Goal: Task Accomplishment & Management: Manage account settings

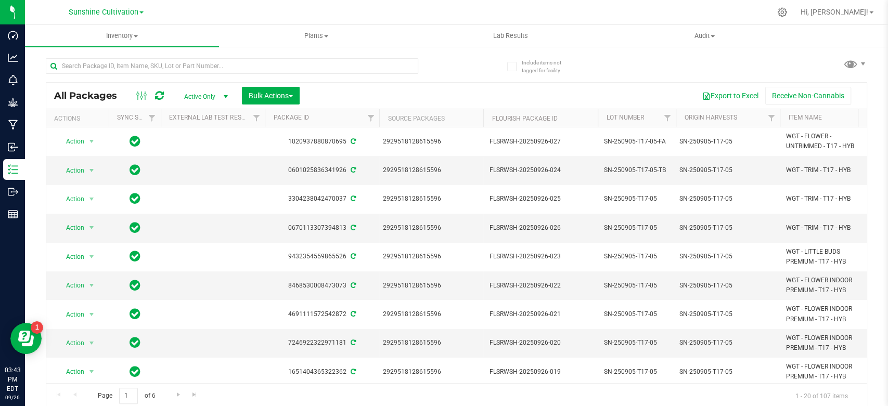
scroll to position [0, 185]
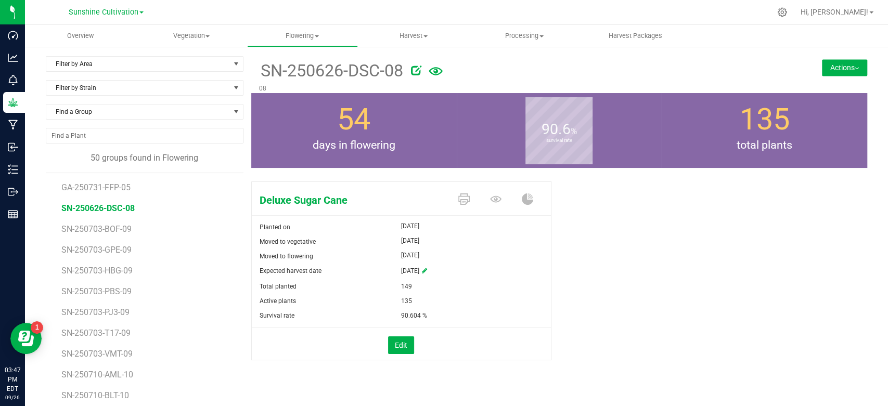
click at [412, 73] on icon at bounding box center [416, 70] width 10 height 10
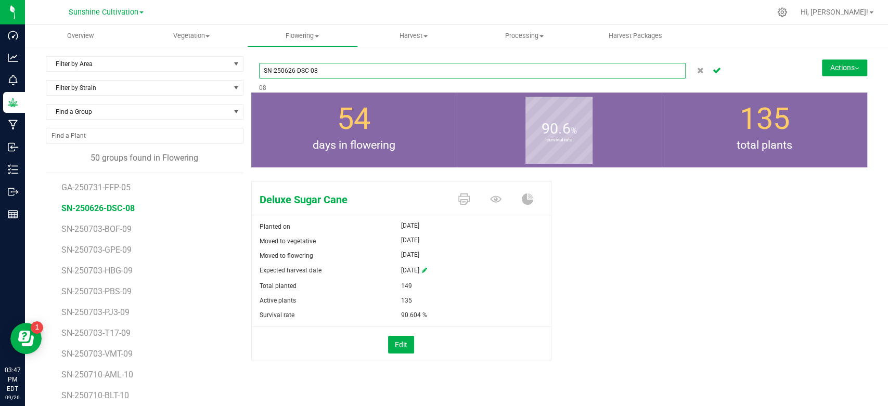
click at [286, 71] on input "SN-250626-DSC-08" at bounding box center [472, 71] width 426 height 16
click at [841, 71] on button "Actions" at bounding box center [844, 67] width 45 height 17
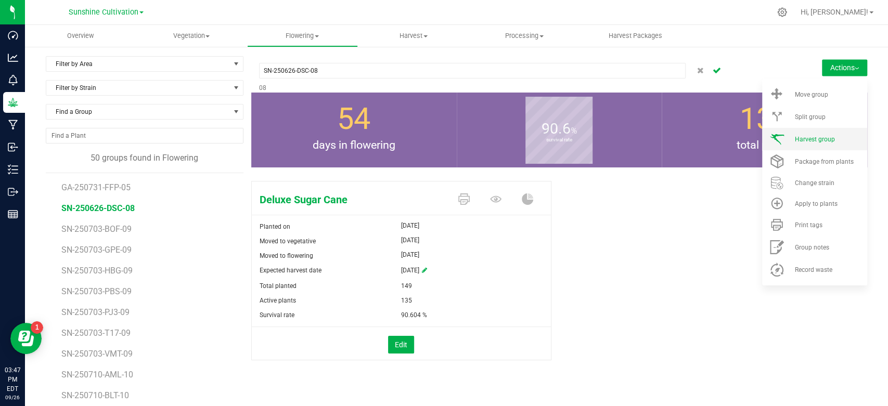
click at [817, 140] on span "Harvest group" at bounding box center [814, 139] width 40 height 7
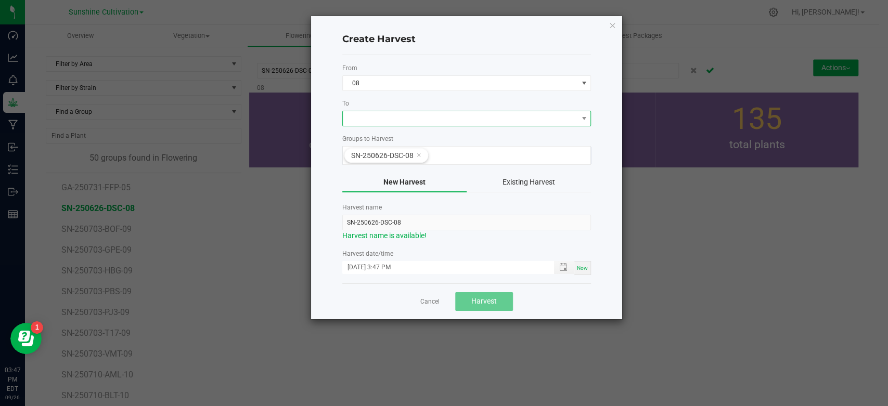
drag, startPoint x: 528, startPoint y: 112, endPoint x: 528, endPoint y: 122, distance: 9.4
click at [528, 115] on span at bounding box center [460, 118] width 235 height 15
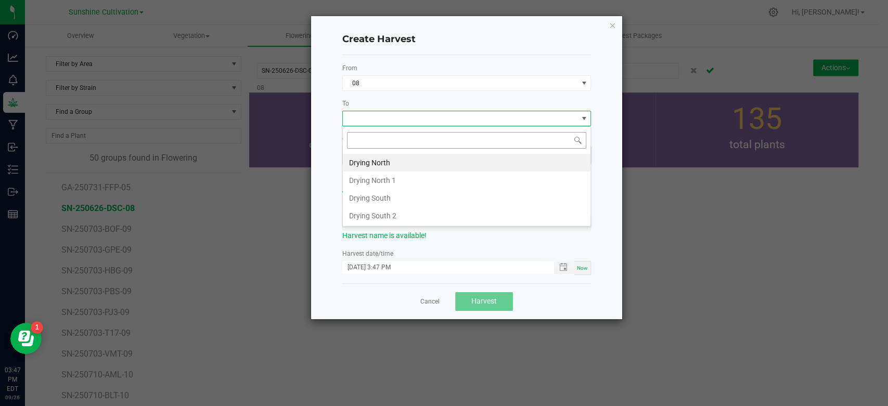
scroll to position [15, 249]
click at [472, 205] on li "Drying South" at bounding box center [467, 198] width 248 height 18
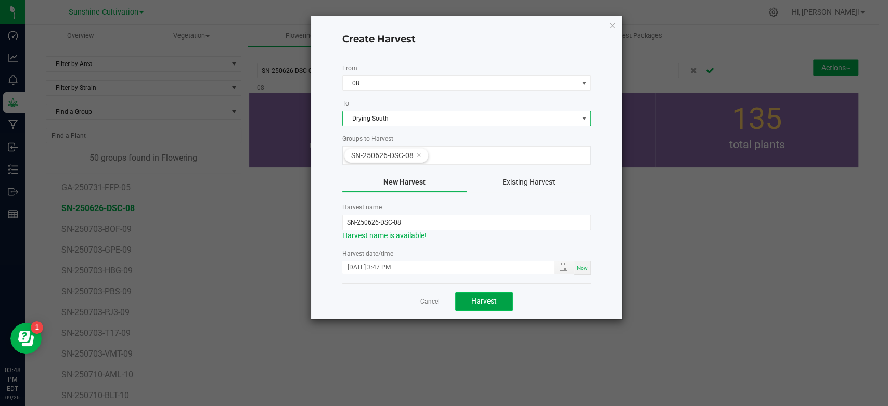
click at [481, 309] on button "Harvest" at bounding box center [484, 301] width 58 height 19
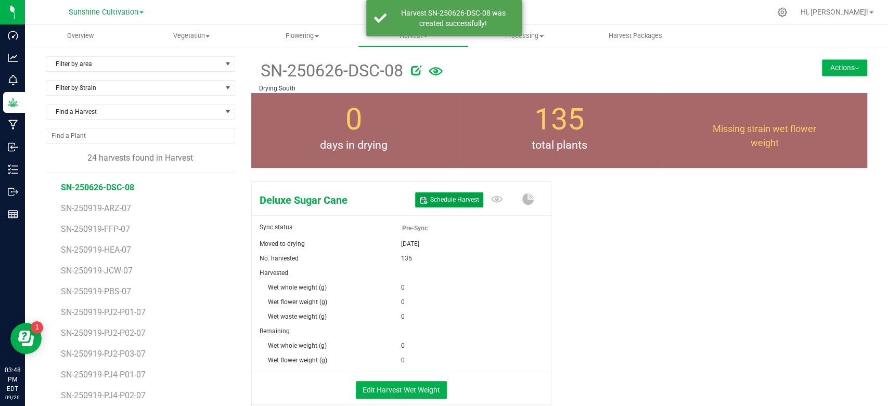
click at [427, 193] on button "Schedule Harvest" at bounding box center [449, 199] width 68 height 15
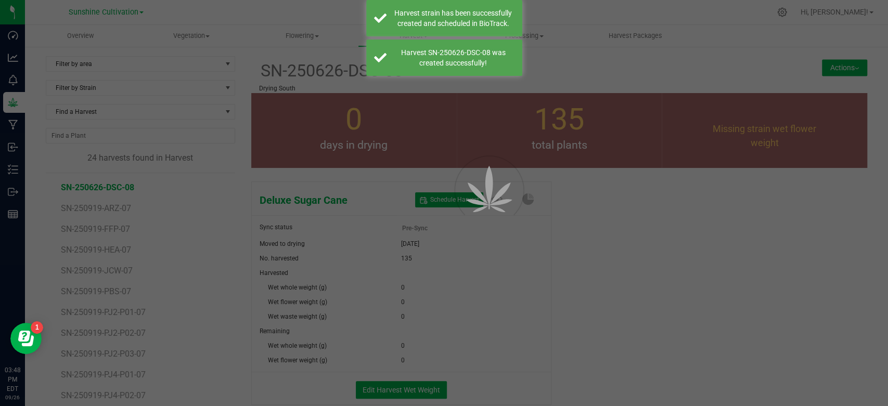
click at [401, 388] on div at bounding box center [444, 203] width 888 height 406
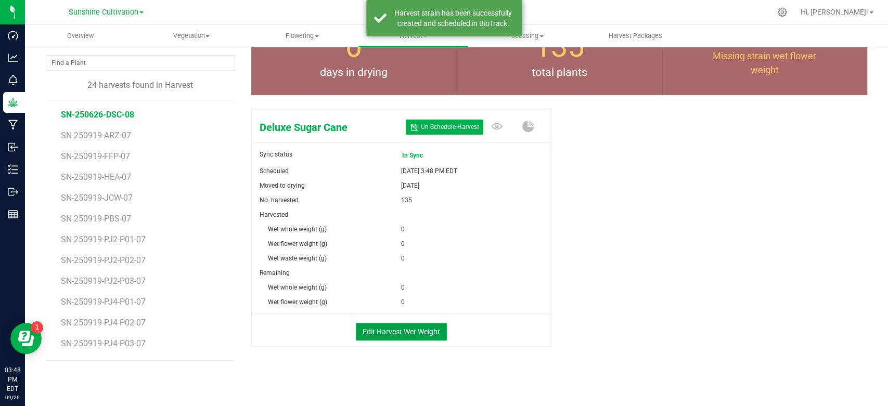
click at [398, 339] on button "Edit Harvest Wet Weight" at bounding box center [401, 332] width 91 height 18
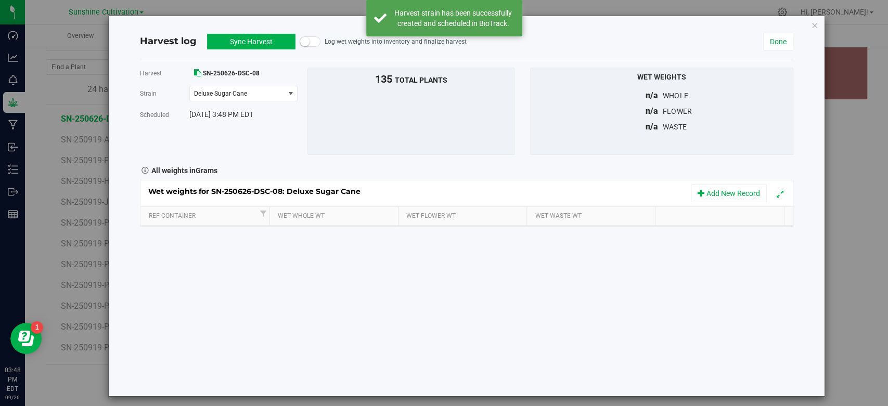
scroll to position [73, 0]
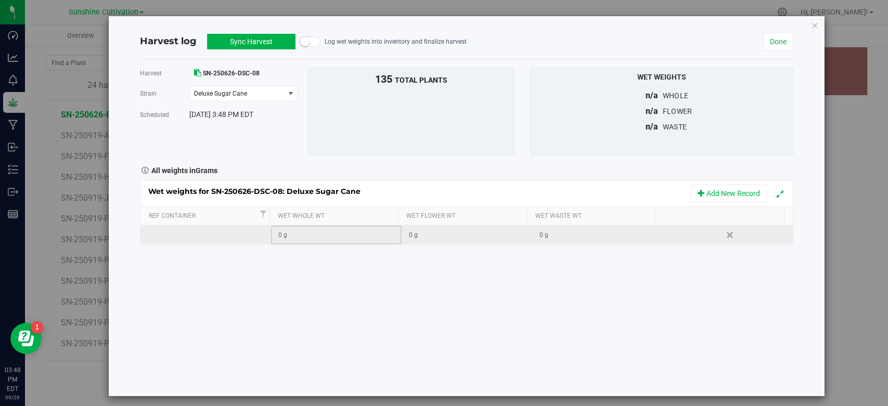
click at [312, 232] on div "0 g" at bounding box center [339, 235] width 122 height 10
type input "116330"
click at [245, 41] on button "Sync Harvest" at bounding box center [251, 42] width 88 height 16
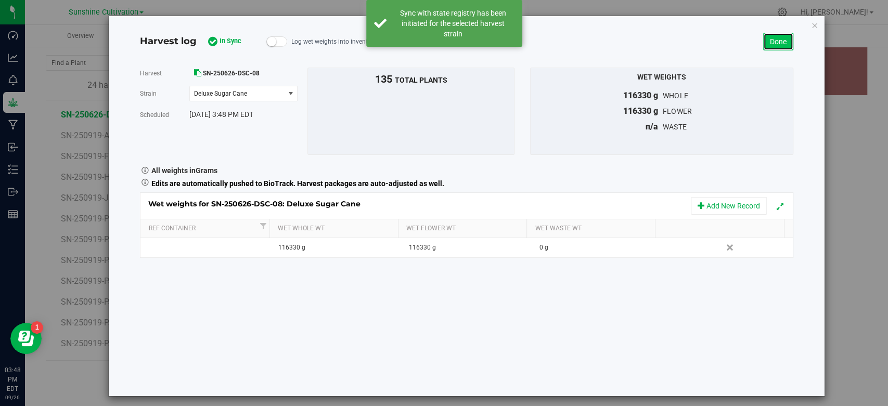
click at [767, 47] on link "Done" at bounding box center [778, 42] width 30 height 18
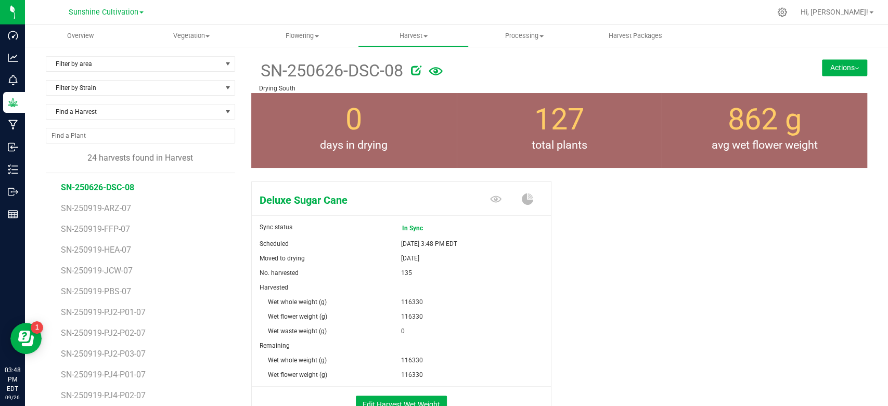
click at [411, 71] on icon at bounding box center [416, 70] width 10 height 10
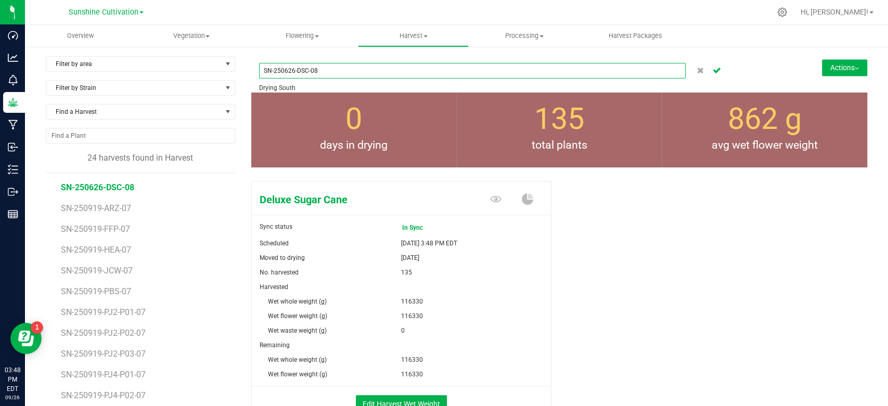
click at [282, 72] on input "SN-250626-DSC-08" at bounding box center [472, 71] width 426 height 16
click at [326, 68] on input "SN-250926-DSC-08" at bounding box center [472, 71] width 426 height 16
type input "SN-250926-DSC-08-X"
click at [714, 70] on button "Cancel button" at bounding box center [716, 70] width 15 height 15
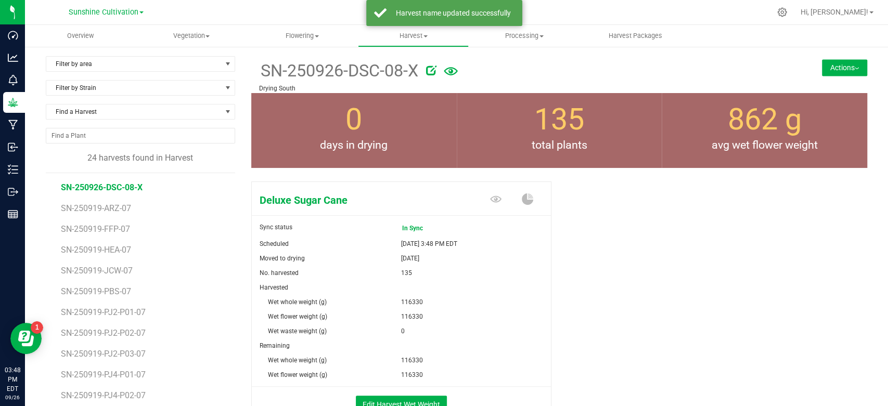
click at [823, 70] on button "Actions" at bounding box center [844, 67] width 45 height 17
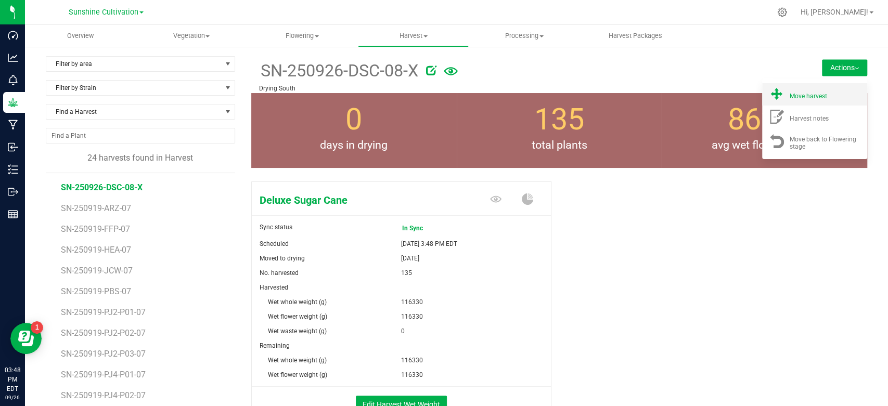
click at [811, 94] on span "Move harvest" at bounding box center [807, 96] width 37 height 7
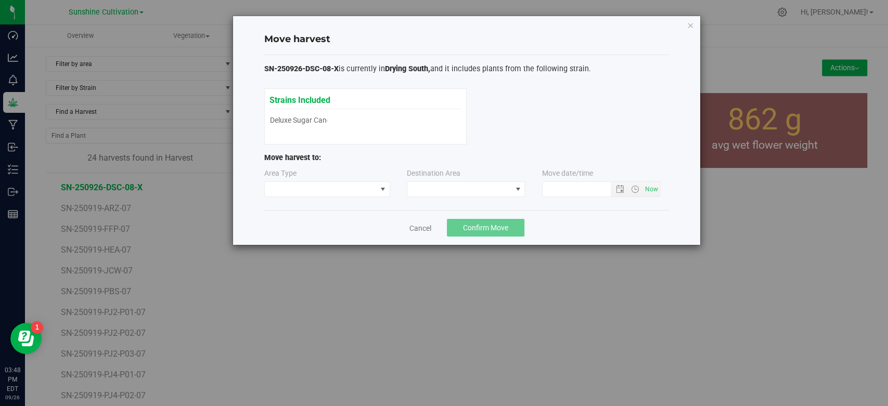
type input "[DATE] 3:48 PM"
click at [356, 195] on span at bounding box center [321, 189] width 112 height 15
click at [348, 223] on li "Processing" at bounding box center [327, 226] width 125 height 18
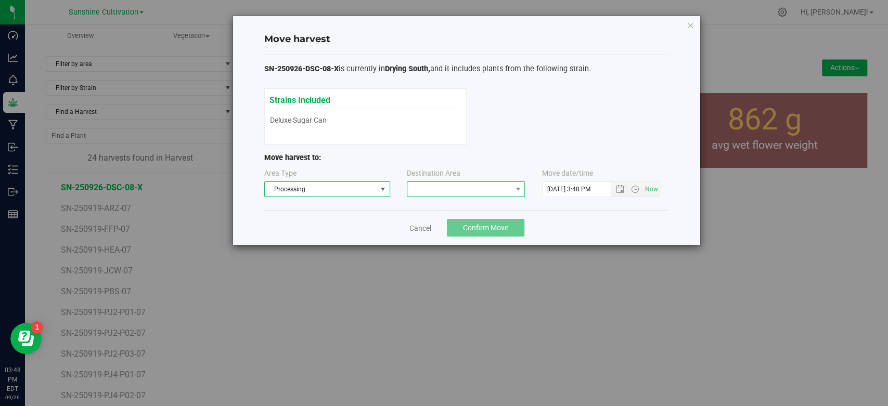
click at [470, 190] on span at bounding box center [459, 189] width 104 height 15
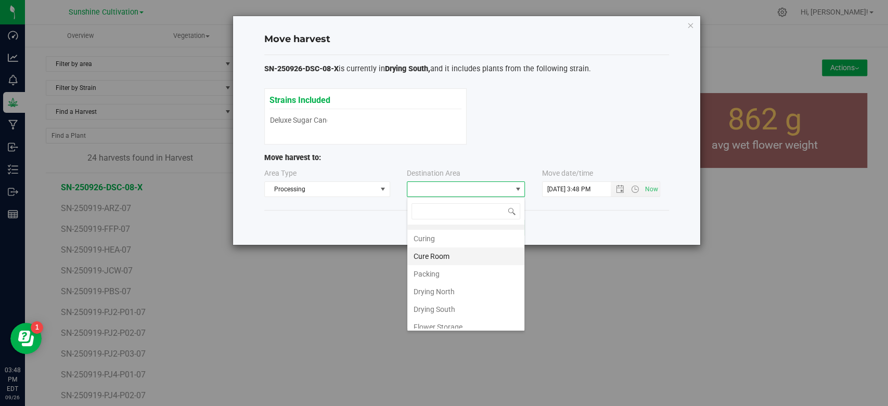
scroll to position [19, 0]
click at [458, 247] on li "Cure Room" at bounding box center [465, 250] width 117 height 18
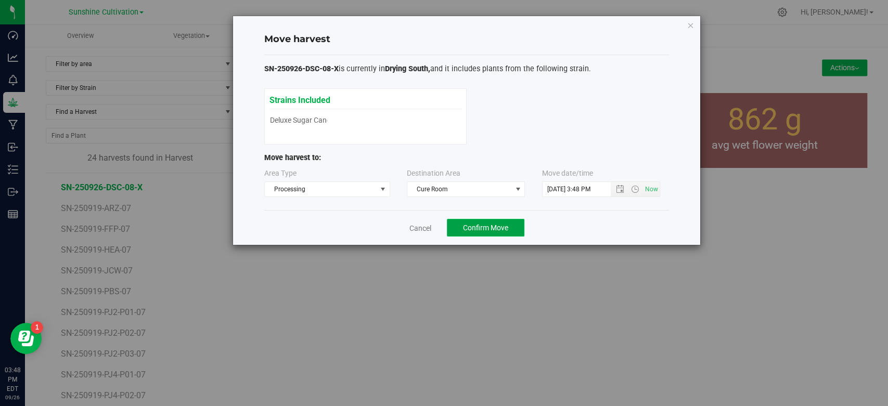
click at [482, 225] on span "Confirm Move" at bounding box center [485, 228] width 45 height 8
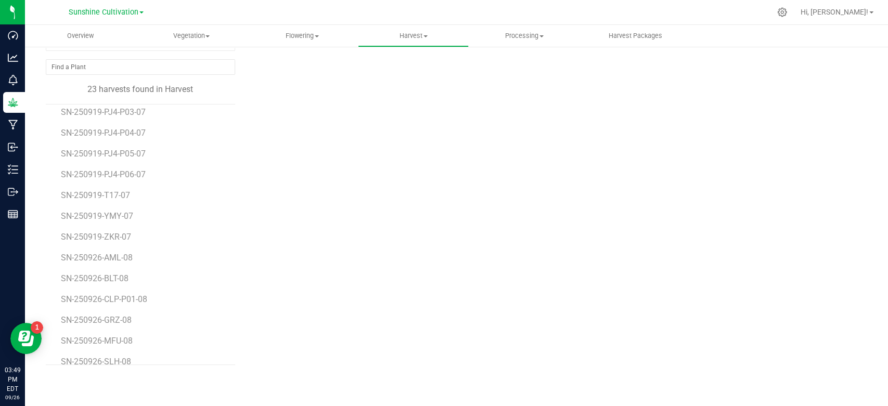
scroll to position [226, 0]
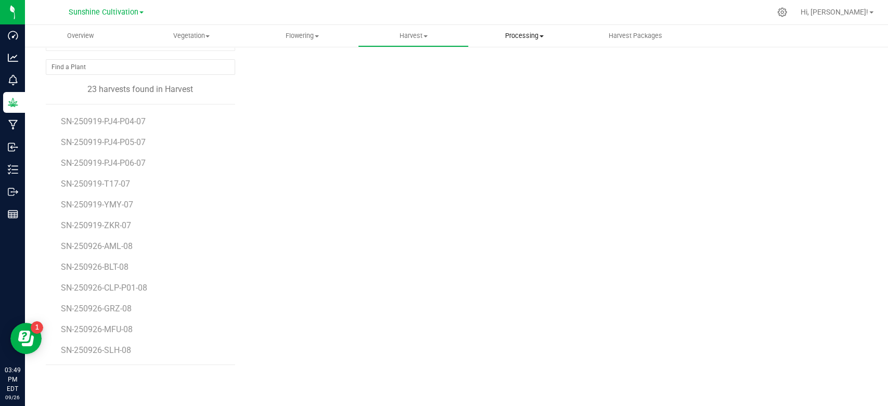
click at [524, 37] on span "Processing" at bounding box center [524, 35] width 110 height 9
click at [511, 65] on span "Processing harvests" at bounding box center [517, 62] width 96 height 9
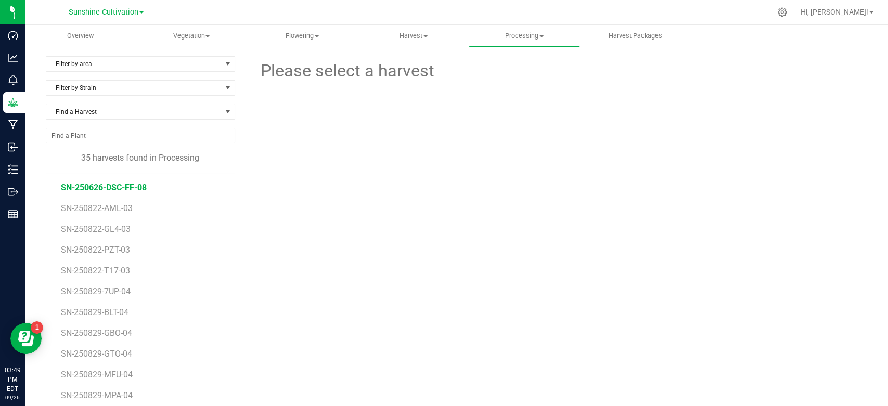
click at [135, 189] on span "SN-250626-DSC-FF-08" at bounding box center [104, 188] width 86 height 10
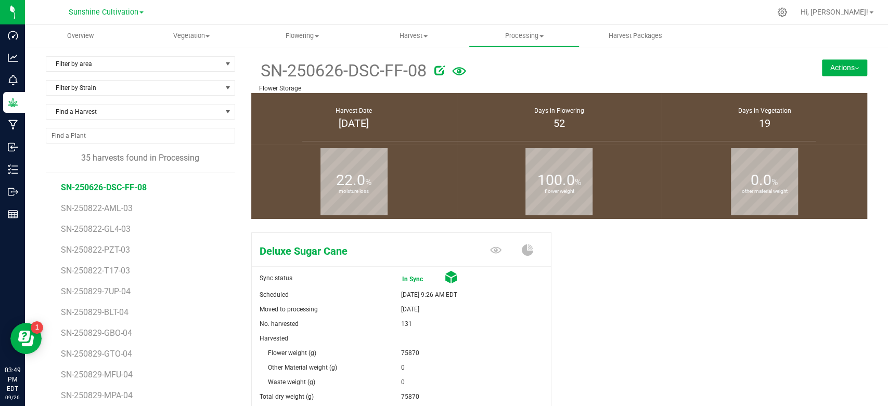
click at [434, 70] on icon at bounding box center [439, 70] width 10 height 10
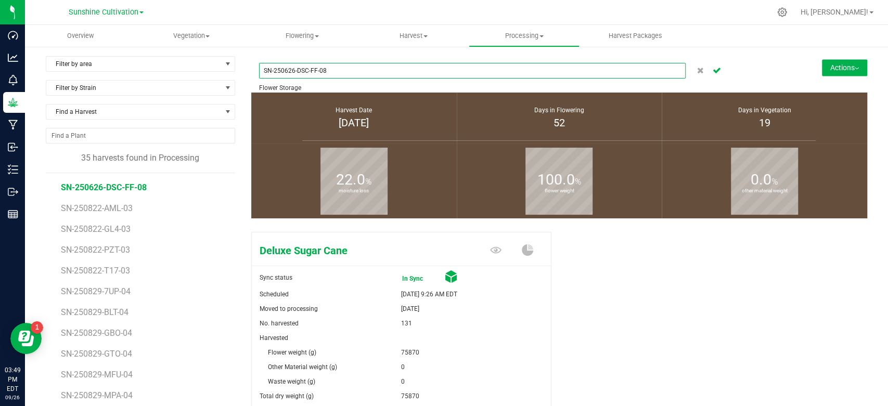
click at [284, 71] on input "SN-250626-DSC-FF-08" at bounding box center [472, 71] width 426 height 16
type input "SN-250926-DSC-FF-08"
click at [712, 73] on icon "Cancel button" at bounding box center [716, 70] width 8 height 6
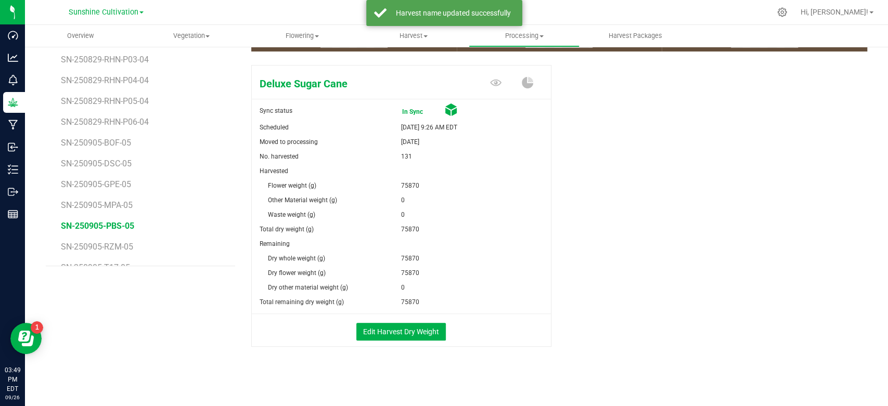
scroll to position [476, 0]
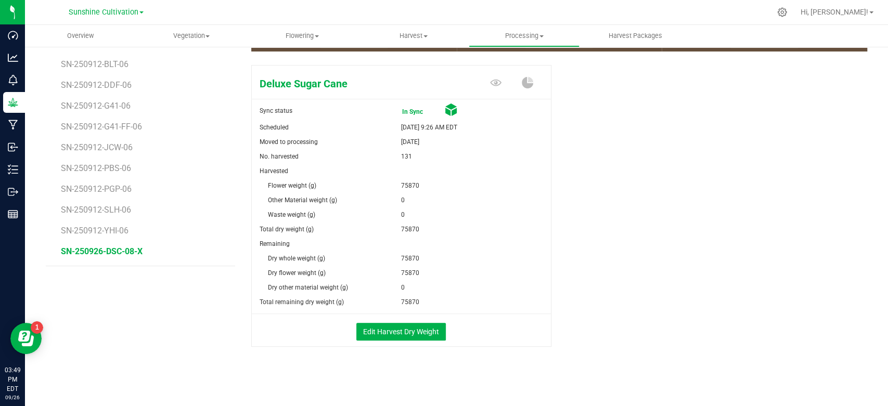
click at [133, 253] on span "SN-250926-DSC-08-X" at bounding box center [102, 252] width 82 height 10
click at [391, 326] on button "Edit Harvest Dry Weight" at bounding box center [400, 332] width 89 height 18
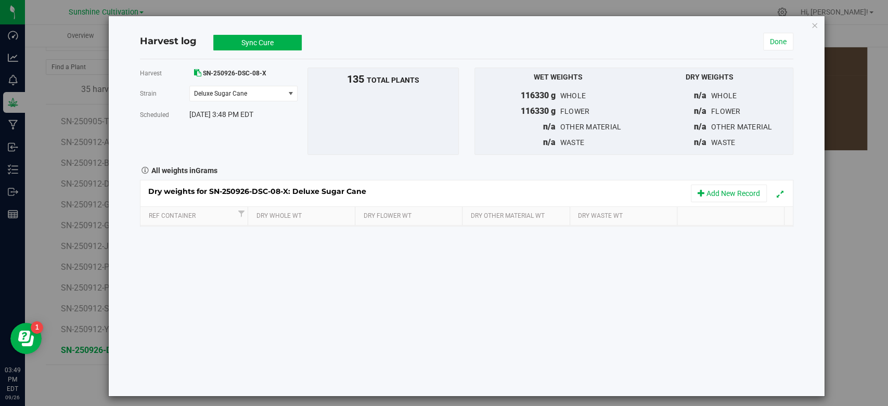
scroll to position [167, 0]
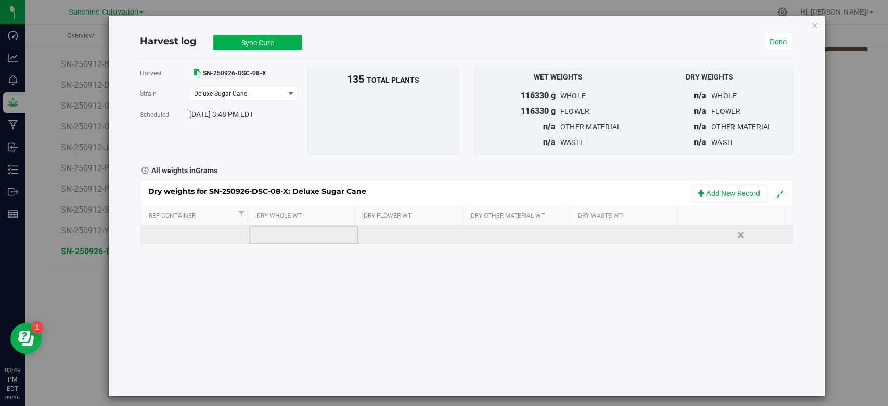
click at [282, 239] on td at bounding box center [303, 235] width 109 height 19
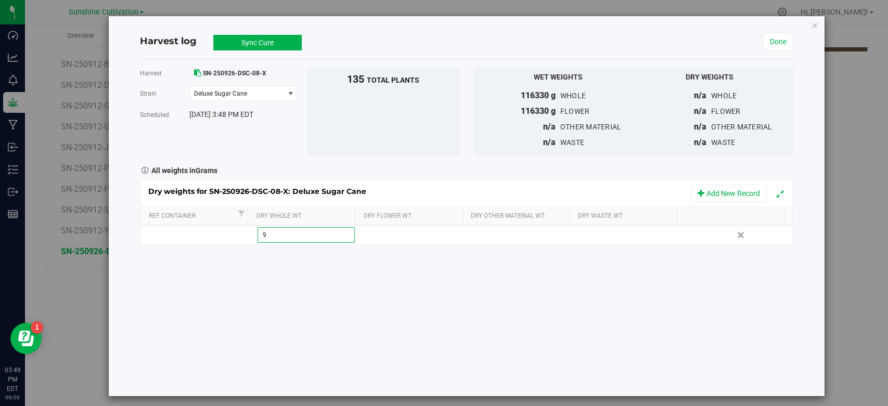
type input "91"
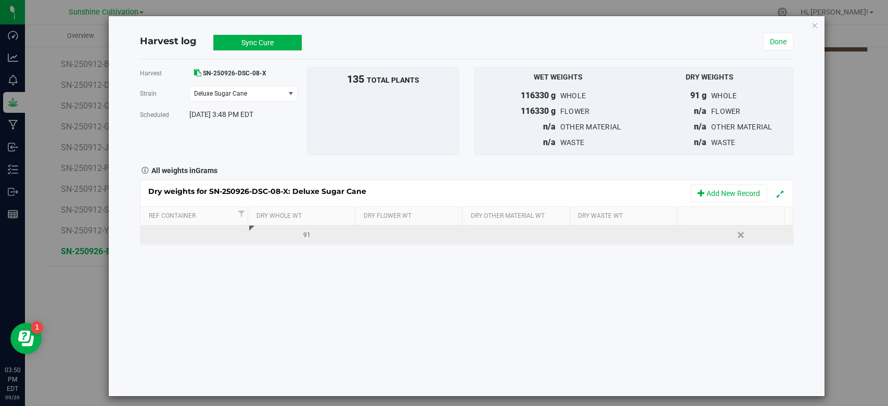
click at [323, 240] on div "91" at bounding box center [306, 235] width 101 height 10
click at [313, 243] on span "91.0000 g 91" at bounding box center [306, 235] width 98 height 16
type input "91105"
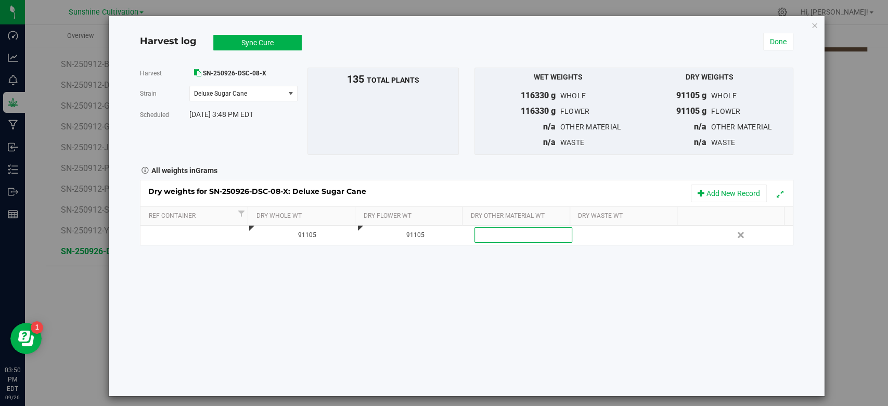
click at [262, 45] on button "Sync Cure" at bounding box center [257, 43] width 88 height 16
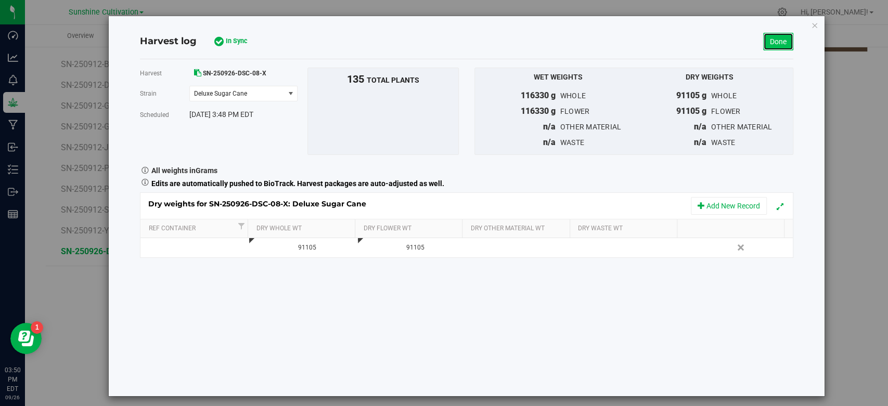
click at [778, 41] on link "Done" at bounding box center [778, 42] width 30 height 18
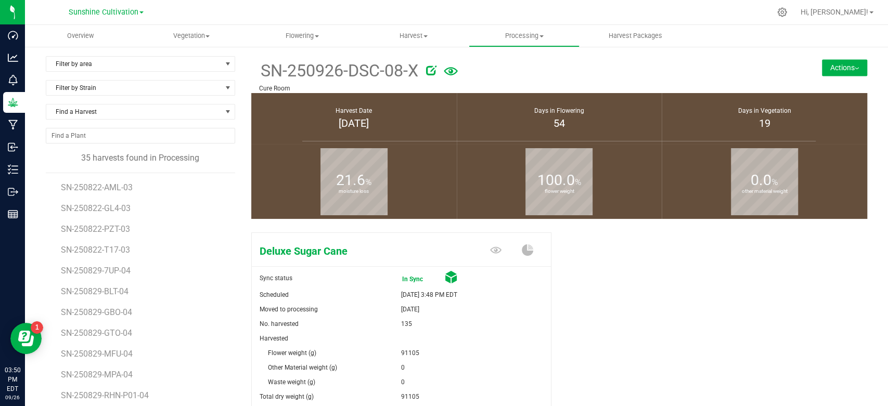
click at [824, 67] on button "Actions" at bounding box center [844, 67] width 45 height 17
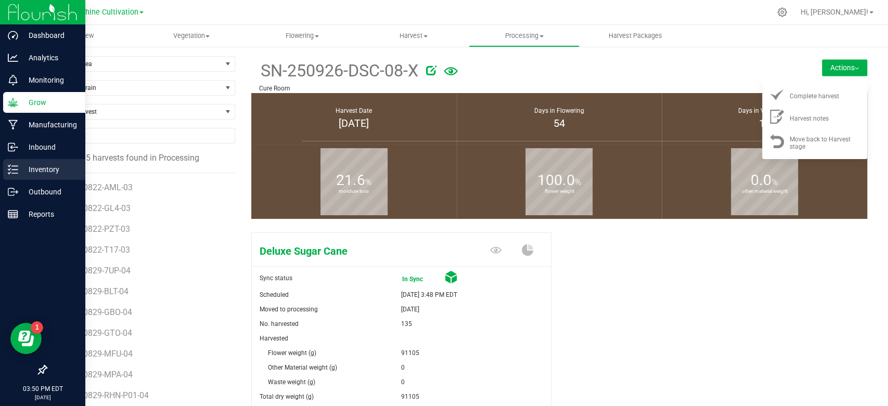
click at [37, 173] on p "Inventory" at bounding box center [49, 169] width 62 height 12
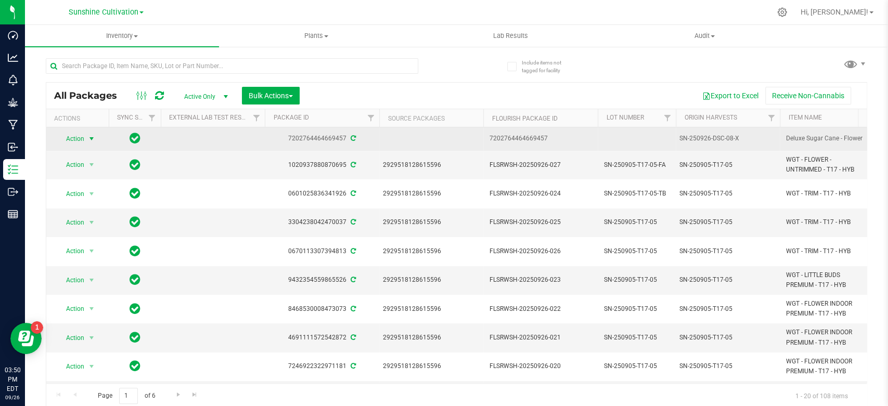
click at [93, 139] on span "select" at bounding box center [91, 139] width 8 height 8
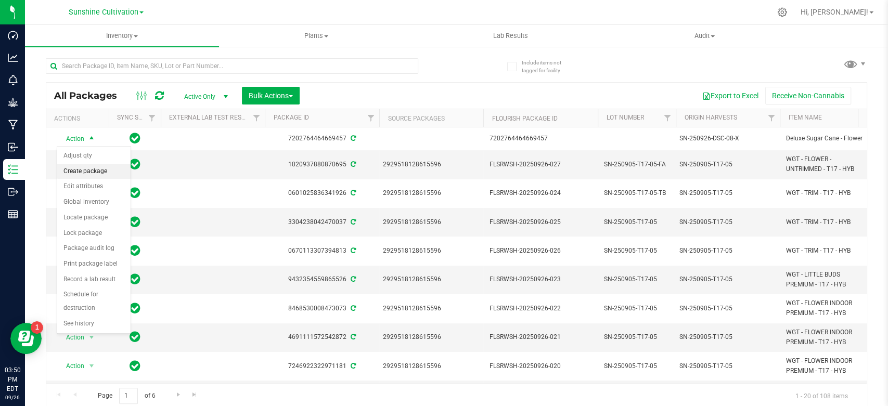
click at [88, 172] on li "Create package" at bounding box center [93, 172] width 73 height 16
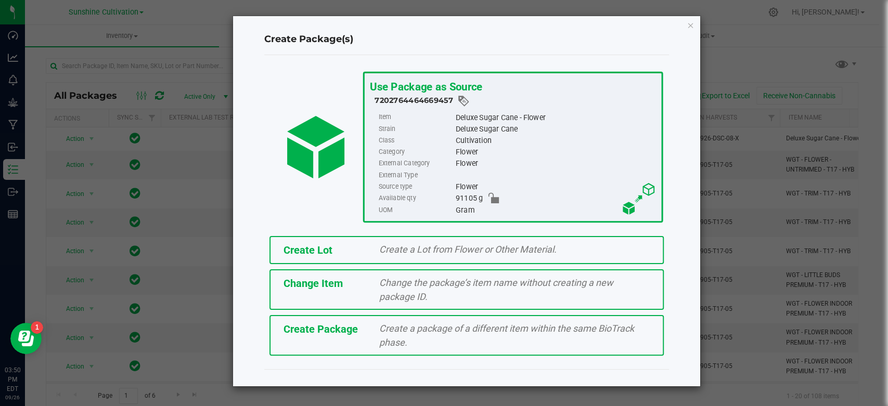
click at [313, 323] on span "Create Package" at bounding box center [320, 329] width 74 height 12
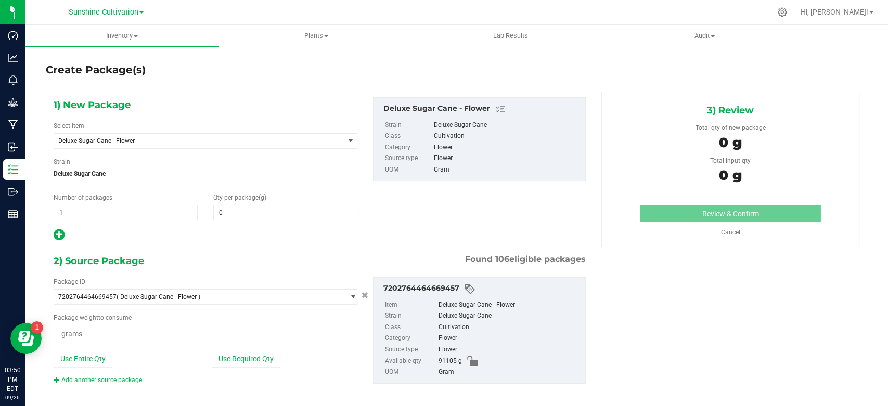
type input "0.0000"
click at [182, 139] on span "Deluxe Sugar Cane - Flower" at bounding box center [193, 140] width 270 height 7
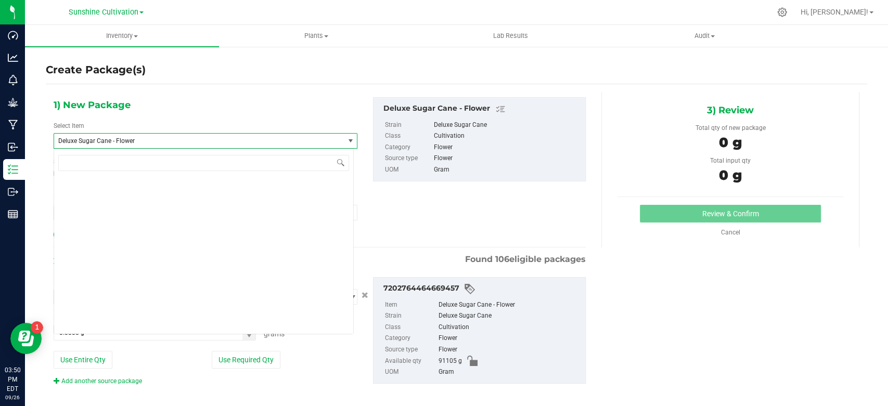
scroll to position [1048, 0]
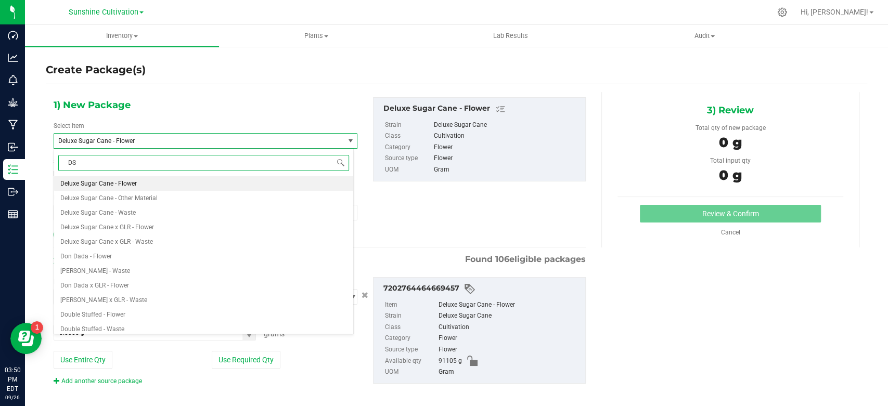
type input "DSC"
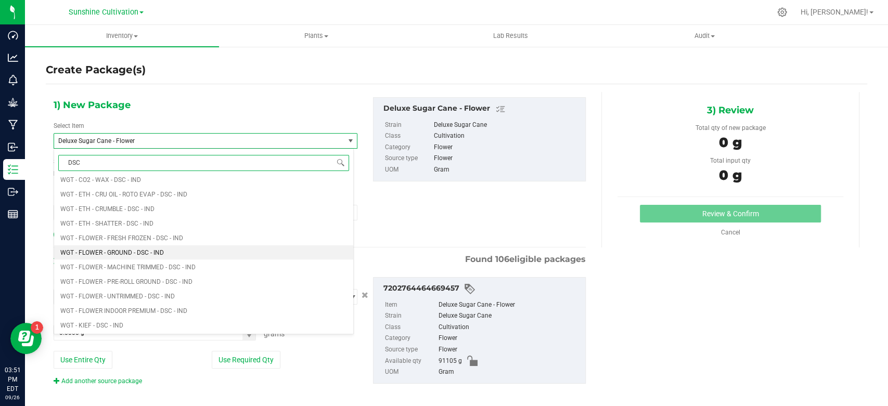
scroll to position [1444, 0]
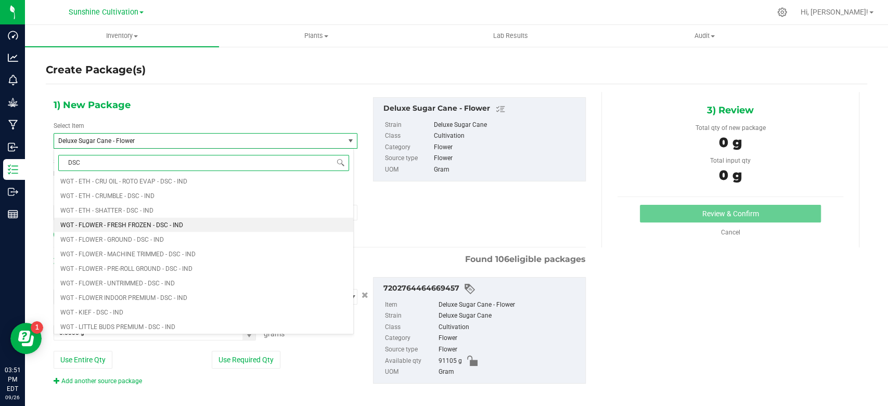
click at [183, 227] on span "WGT - FLOWER - FRESH FROZEN - DSC - IND" at bounding box center [121, 224] width 123 height 7
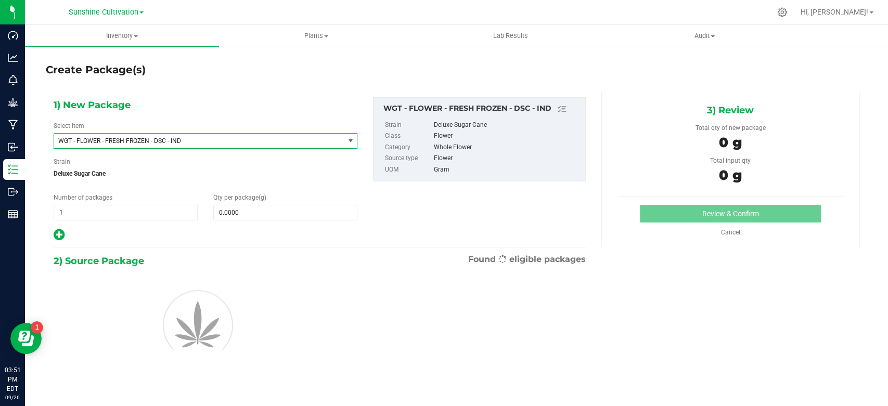
type input "0.0000"
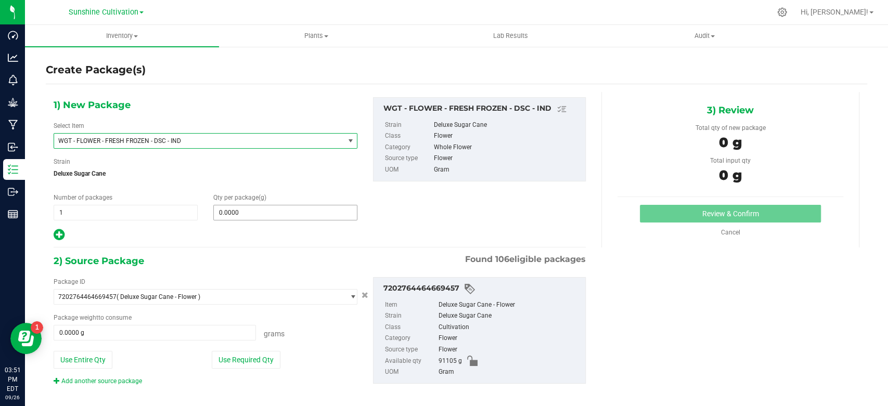
click at [267, 219] on span "0.0000 0" at bounding box center [285, 213] width 144 height 16
click at [263, 206] on span at bounding box center [285, 213] width 144 height 16
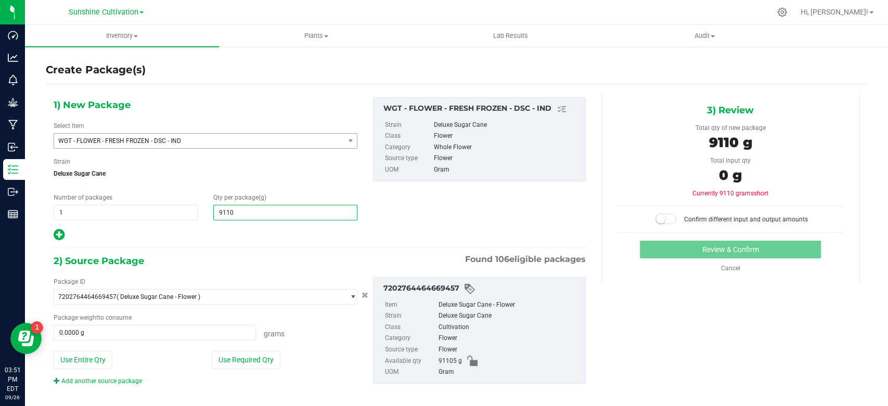
type input "91105"
type input "91,105.0000"
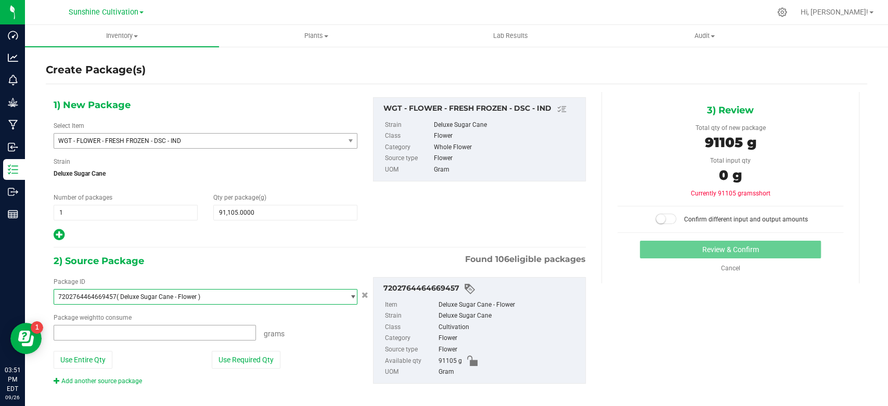
click at [207, 335] on span at bounding box center [155, 333] width 202 height 16
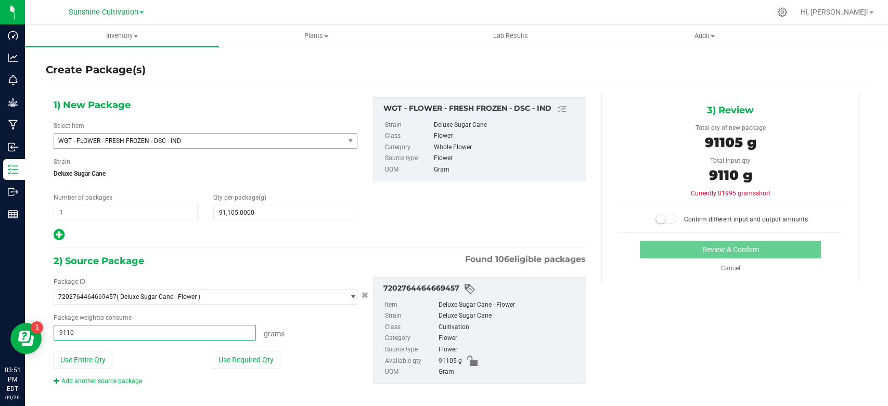
type input "91105"
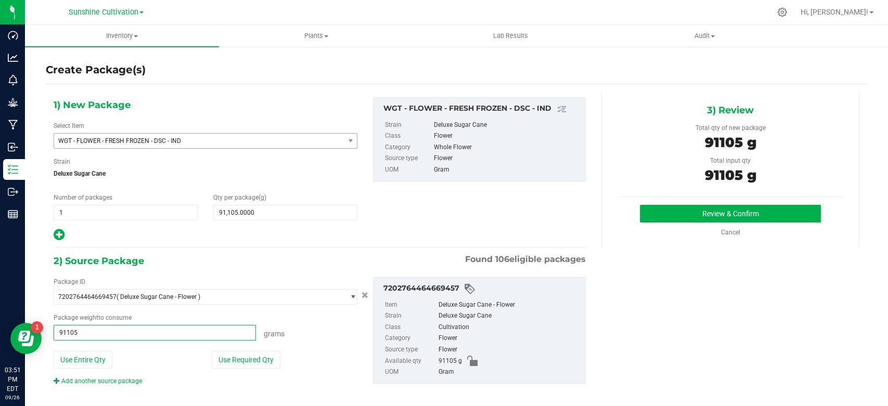
type input "91105.0000 g"
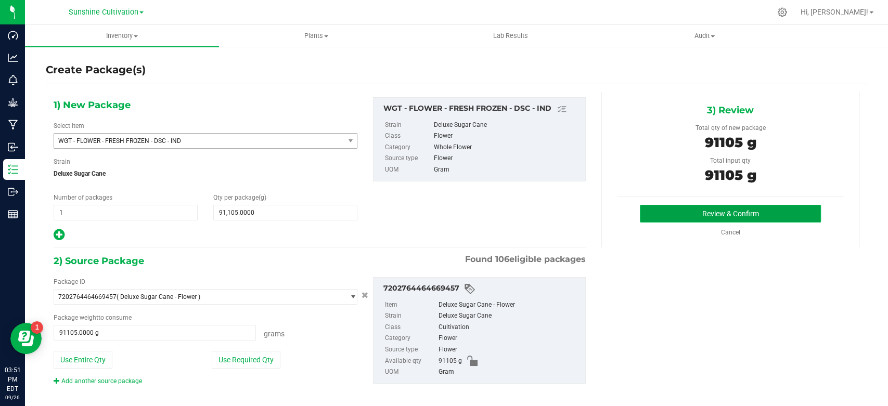
click at [743, 214] on button "Review & Confirm" at bounding box center [730, 214] width 180 height 18
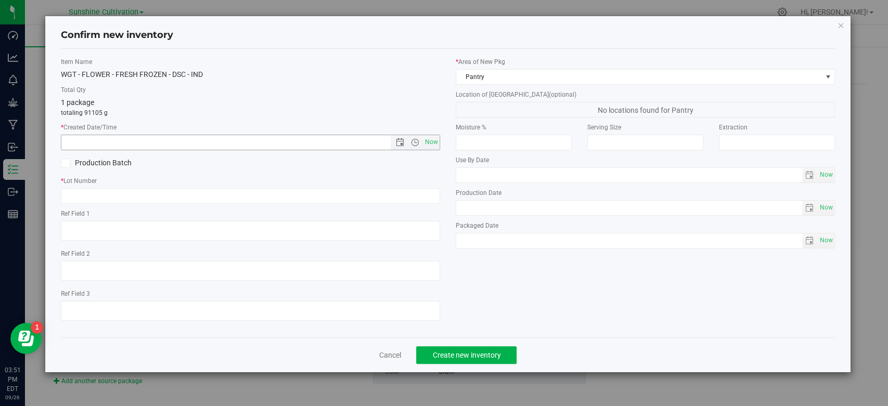
click at [440, 138] on div "Item Name WGT - FLOWER - FRESH FROZEN - DSC - IND Total Qty 1 package totaling …" at bounding box center [250, 193] width 395 height 272
click at [431, 141] on span "Now" at bounding box center [432, 142] width 18 height 15
type input "[DATE] 3:51 PM"
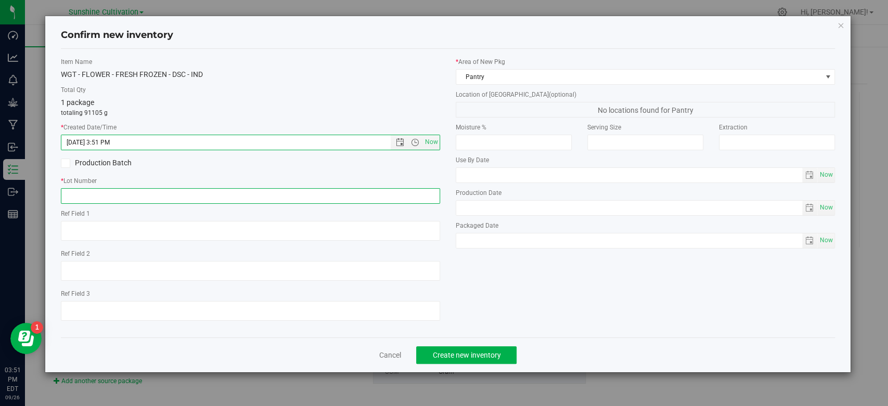
click at [408, 198] on input "text" at bounding box center [250, 196] width 379 height 16
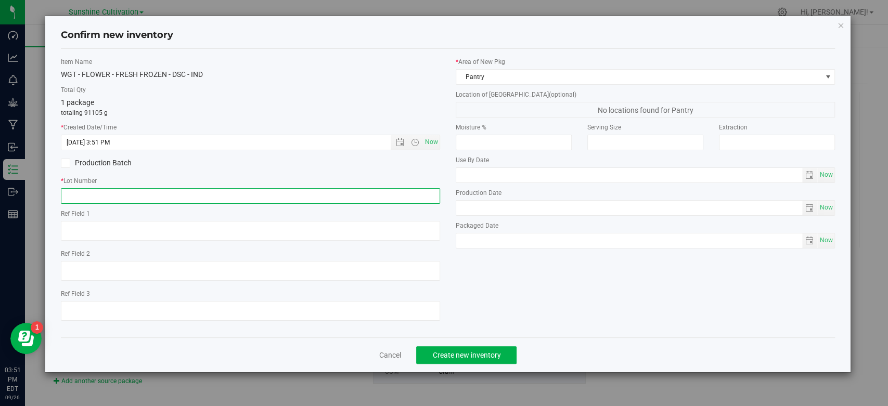
paste input "SN-250926-DSC-FF-08-X"
type input "SN-250926-DSC-FF-08-X"
click at [444, 355] on span "Create new inventory" at bounding box center [466, 355] width 68 height 8
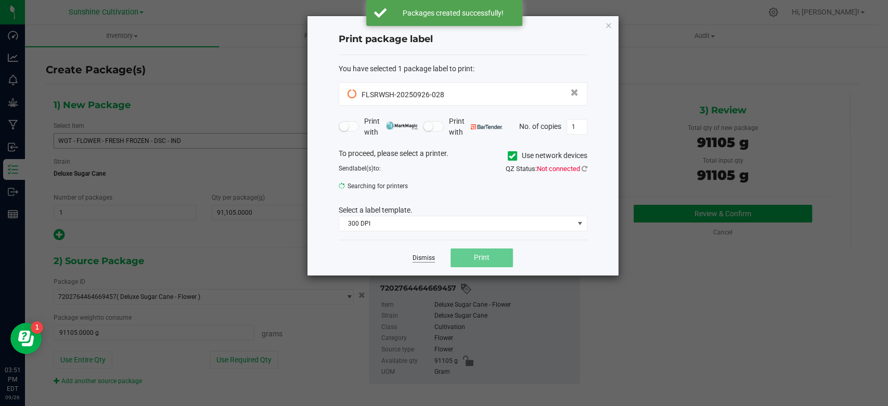
click at [424, 261] on link "Dismiss" at bounding box center [423, 258] width 22 height 9
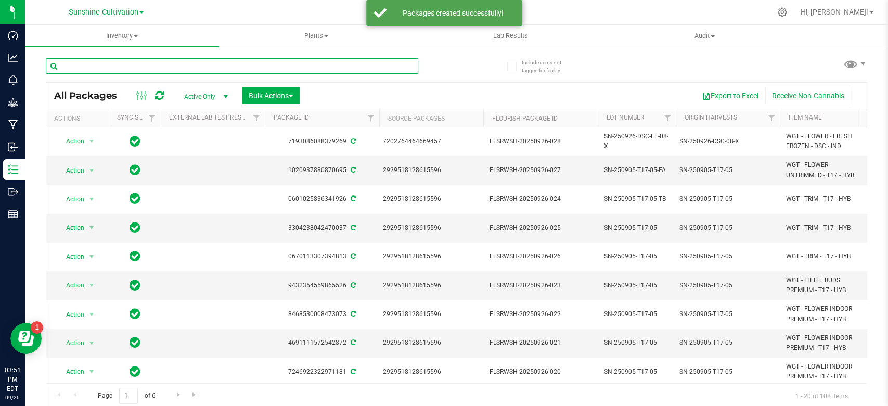
click at [145, 63] on input "text" at bounding box center [232, 66] width 372 height 16
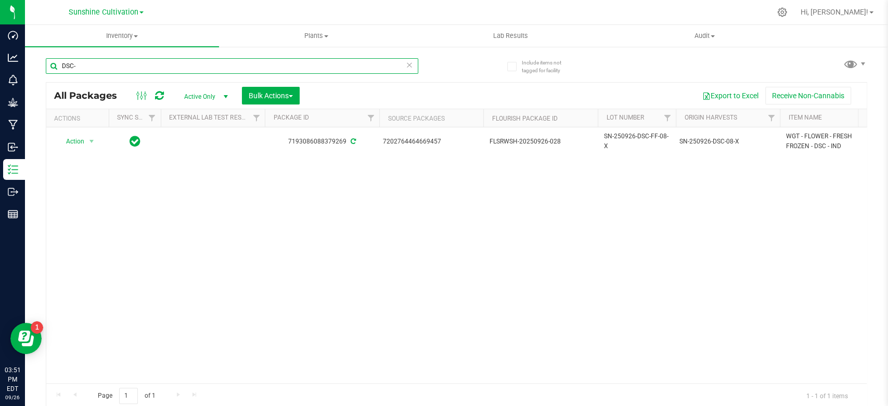
type input "DSC"
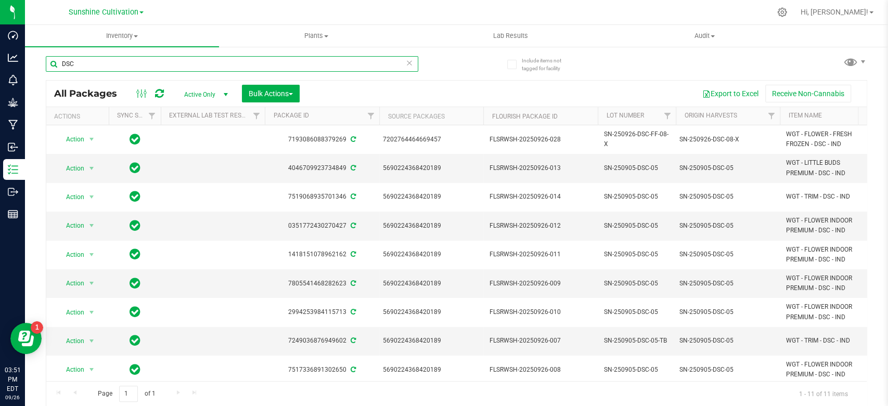
drag, startPoint x: 84, startPoint y: 63, endPoint x: 42, endPoint y: 70, distance: 42.6
click at [42, 70] on div "Include items not tagged for facility DSC All Packages Active Only Active Only …" at bounding box center [456, 202] width 863 height 317
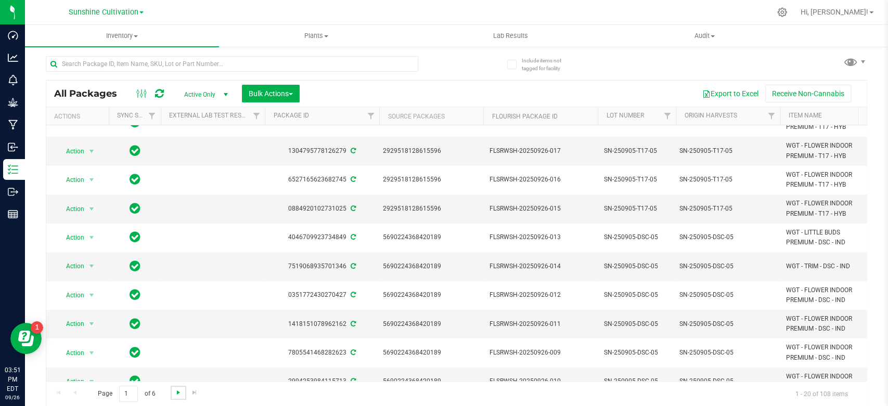
click at [174, 391] on span "Go to the next page" at bounding box center [178, 392] width 8 height 8
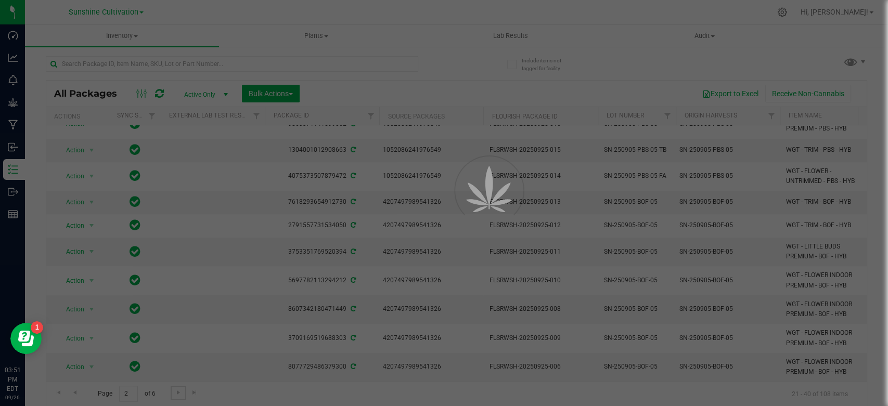
scroll to position [0, 0]
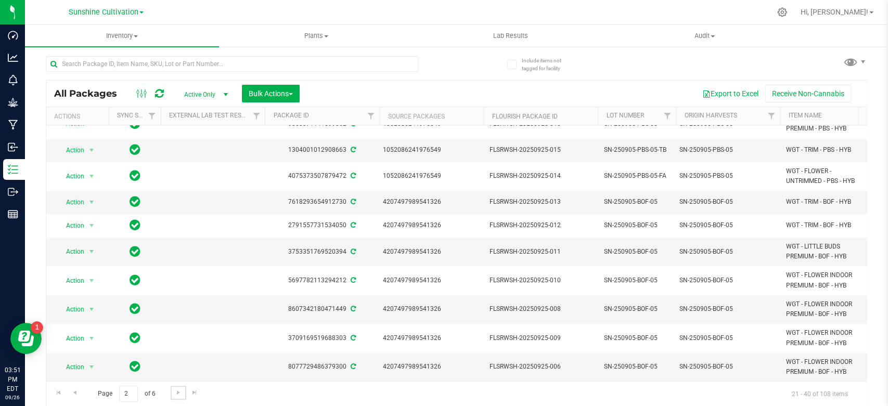
scroll to position [295, 0]
click at [174, 394] on span "Go to the next page" at bounding box center [178, 392] width 8 height 8
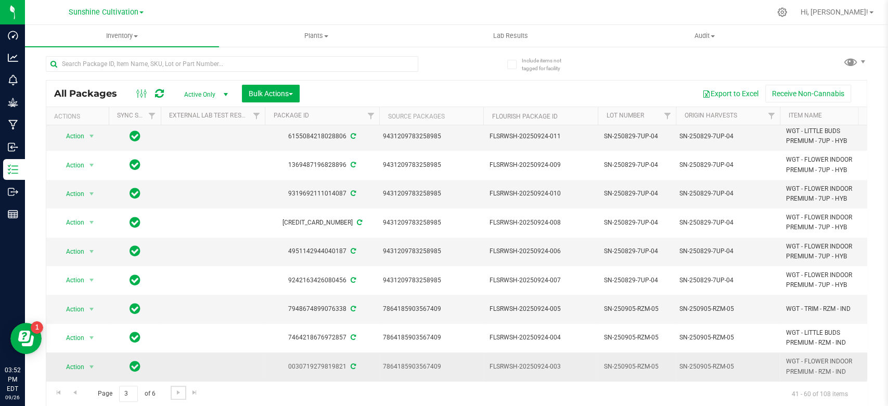
scroll to position [289, 0]
click at [174, 394] on span "Go to the next page" at bounding box center [178, 392] width 8 height 8
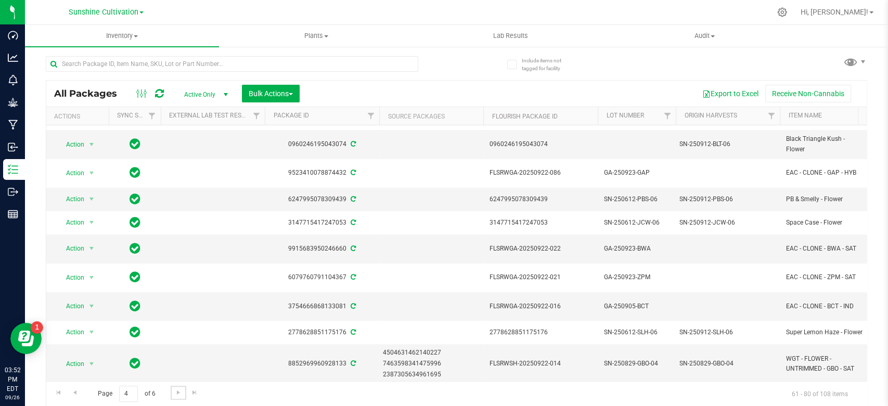
scroll to position [350, 0]
click at [174, 393] on span "Go to the next page" at bounding box center [178, 392] width 8 height 8
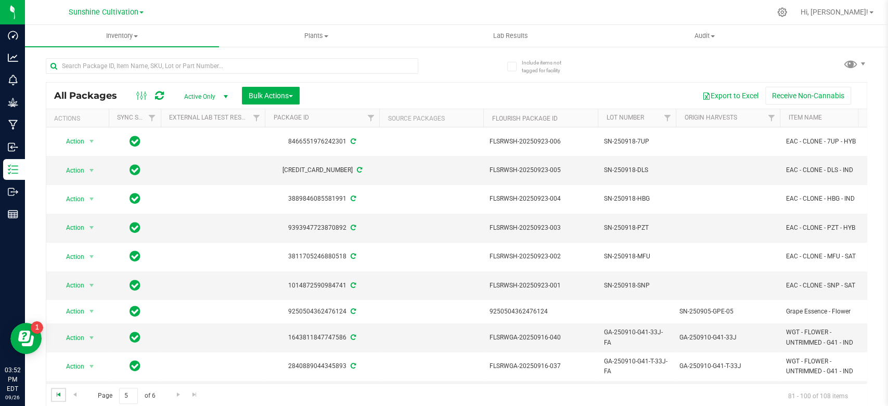
click at [62, 397] on span "Go to the first page" at bounding box center [59, 395] width 8 height 8
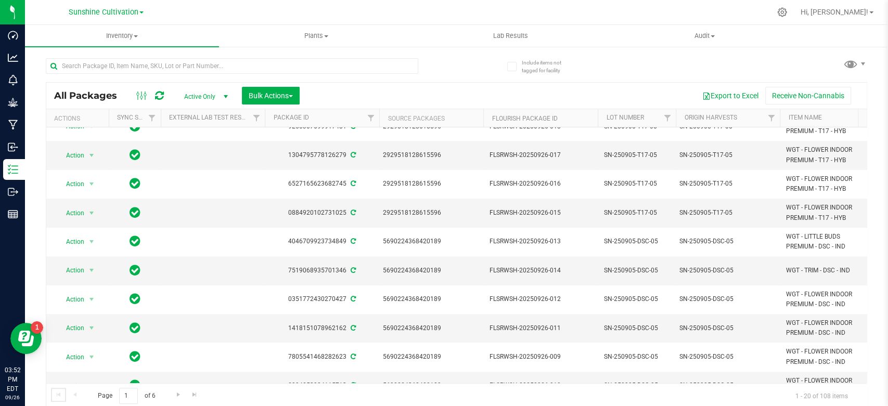
scroll to position [305, 0]
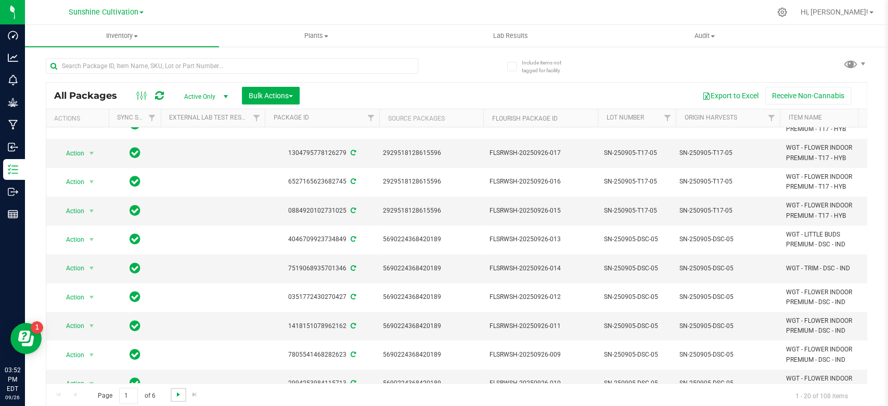
click at [174, 398] on span "Go to the next page" at bounding box center [178, 395] width 8 height 8
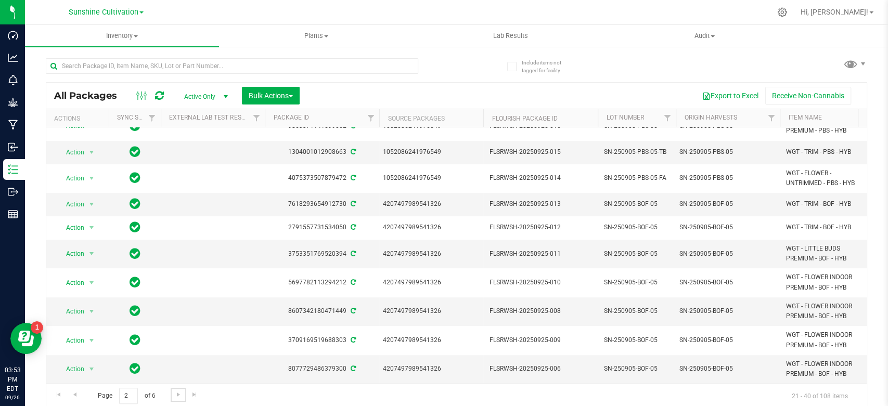
scroll to position [2, 0]
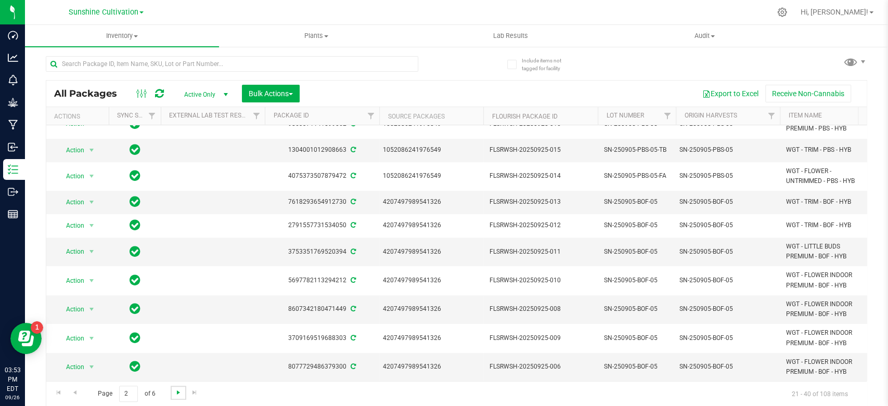
click at [176, 395] on span "Go to the next page" at bounding box center [178, 392] width 8 height 8
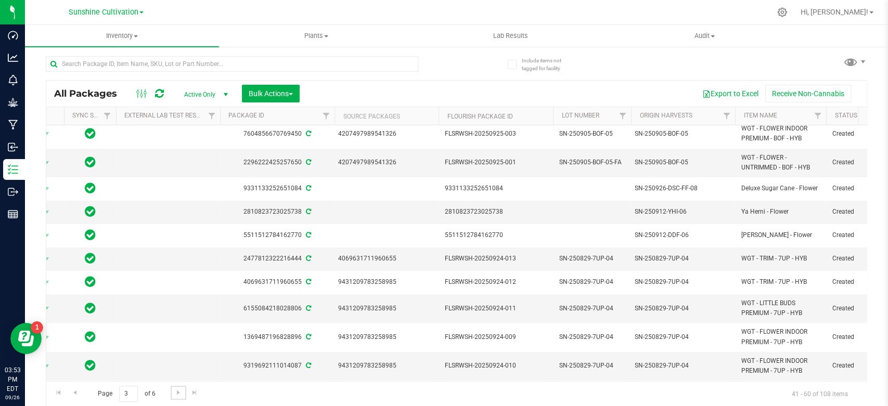
scroll to position [0, 37]
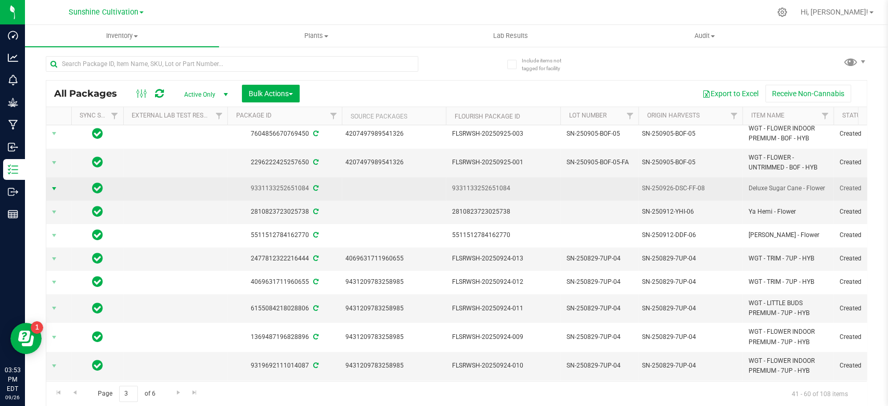
drag, startPoint x: 58, startPoint y: 195, endPoint x: 67, endPoint y: 193, distance: 8.5
click at [60, 195] on span "select" at bounding box center [54, 189] width 13 height 15
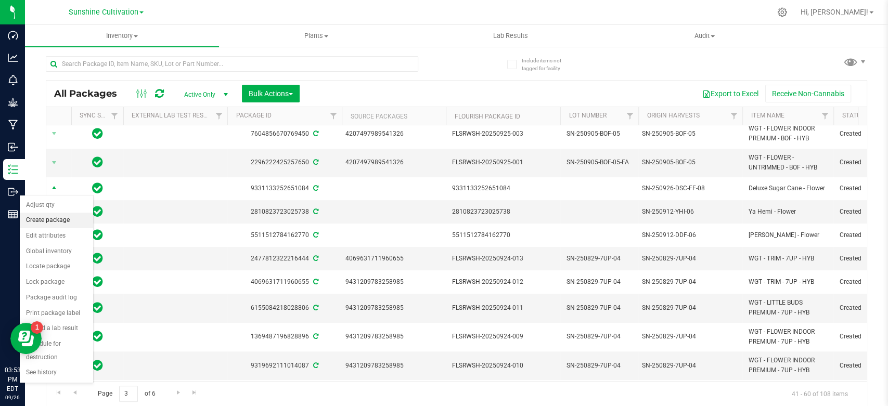
click at [53, 217] on li "Create package" at bounding box center [56, 221] width 73 height 16
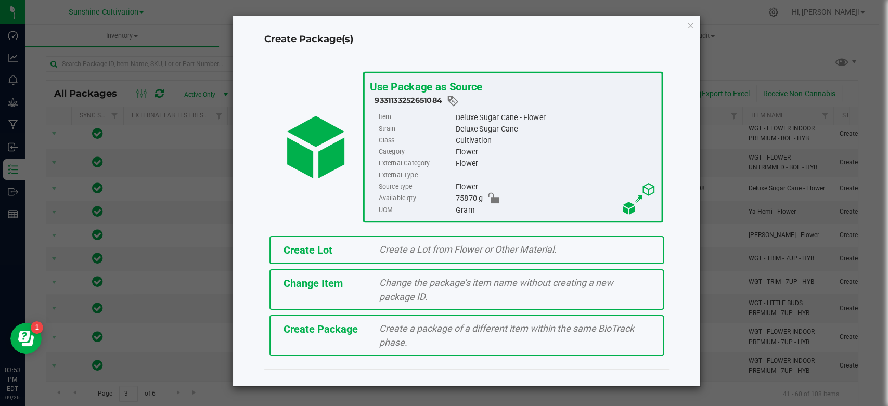
click at [392, 332] on div "Create Lot Create a Lot from Flower or Other Material. Change Item Change the p…" at bounding box center [466, 296] width 420 height 130
click at [403, 323] on span "Create a package of a different item within the same BioTrack phase." at bounding box center [506, 335] width 255 height 25
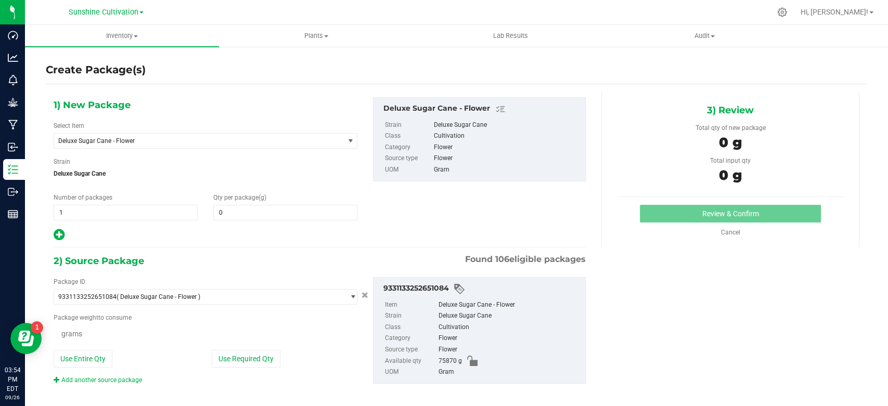
type input "0.0000"
click at [262, 137] on span "Deluxe Sugar Cane - Flower" at bounding box center [193, 140] width 270 height 7
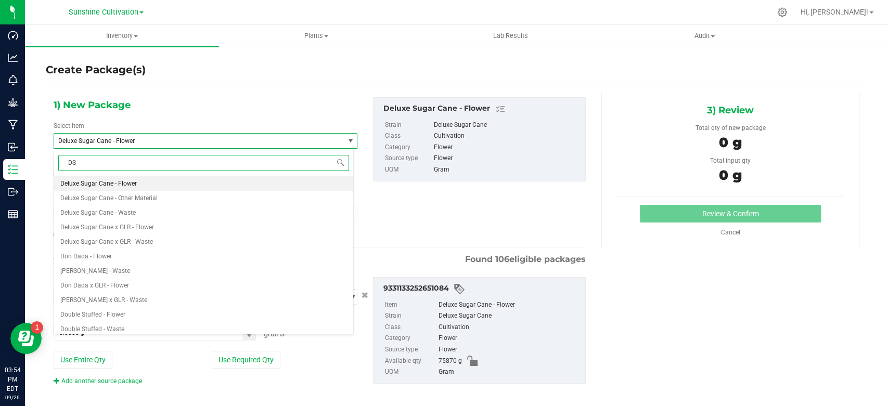
type input "DSC"
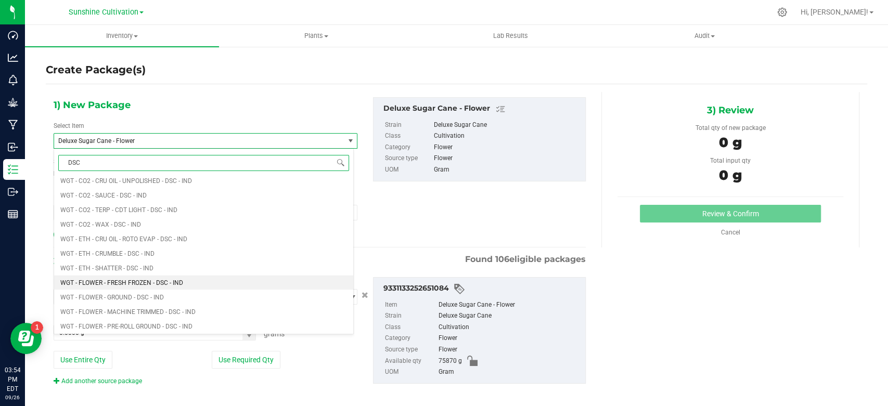
click at [149, 282] on span "WGT - FLOWER - FRESH FROZEN - DSC - IND" at bounding box center [121, 282] width 123 height 7
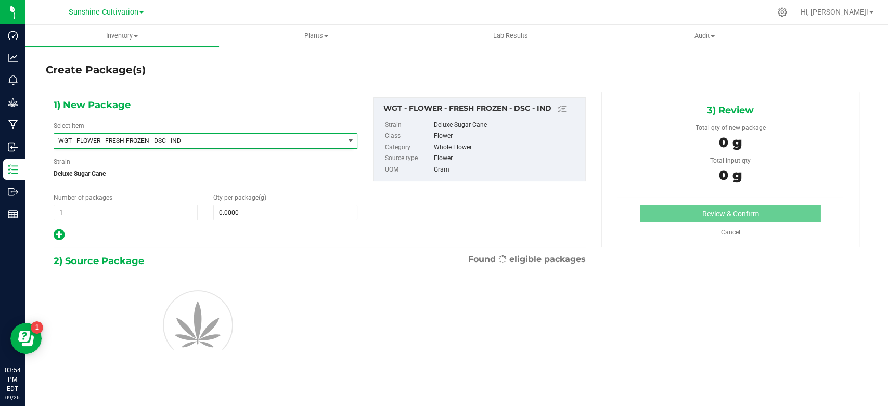
type input "0.0000"
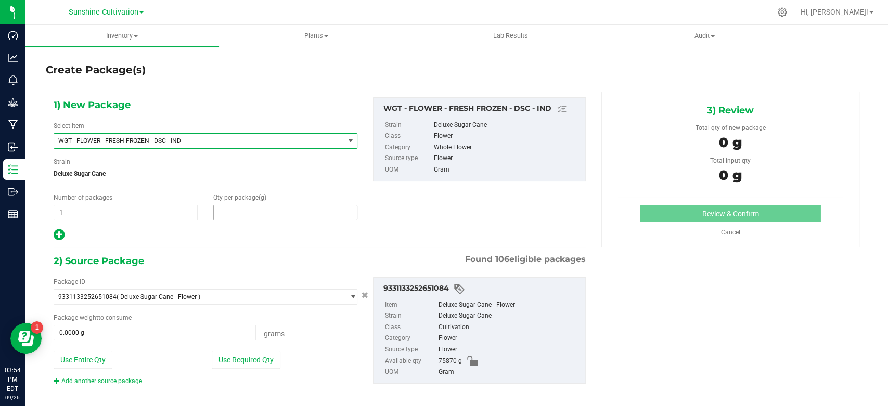
click at [275, 216] on span at bounding box center [285, 213] width 144 height 16
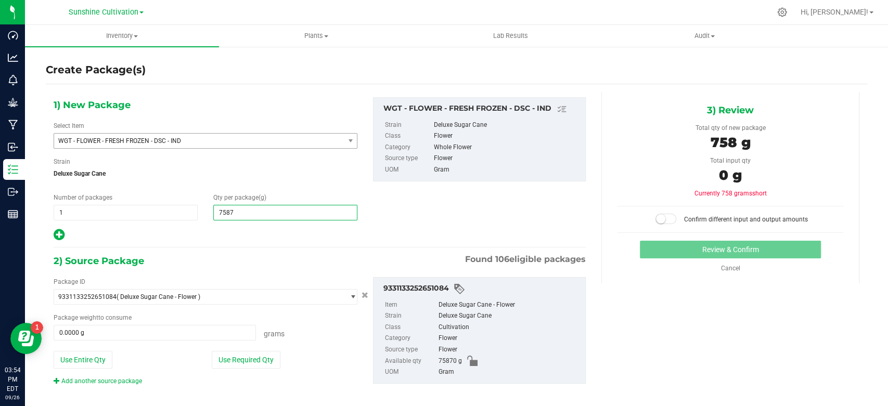
type input "75870"
type input "75,870.0000"
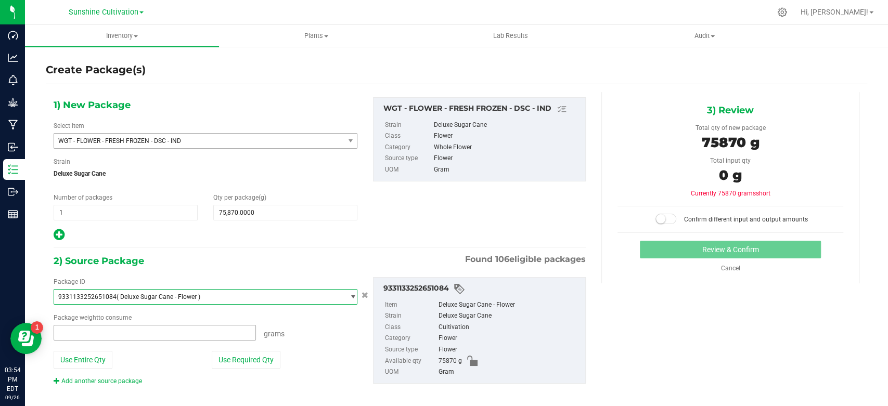
click at [108, 334] on span at bounding box center [155, 333] width 202 height 16
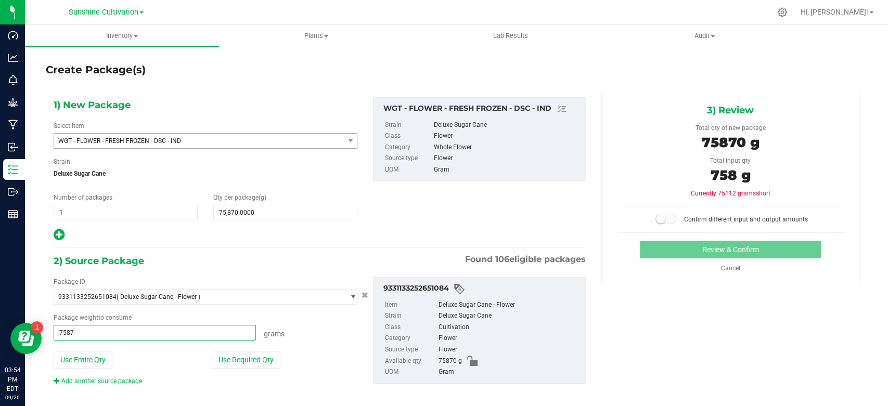
type input "75870"
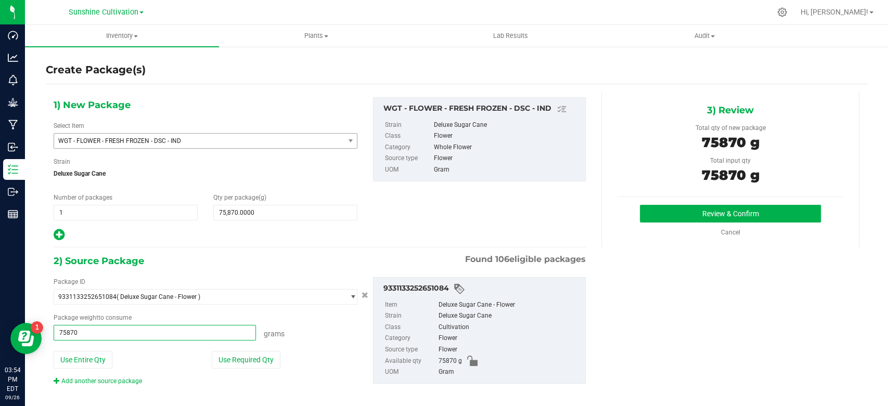
type input "75870.0000 g"
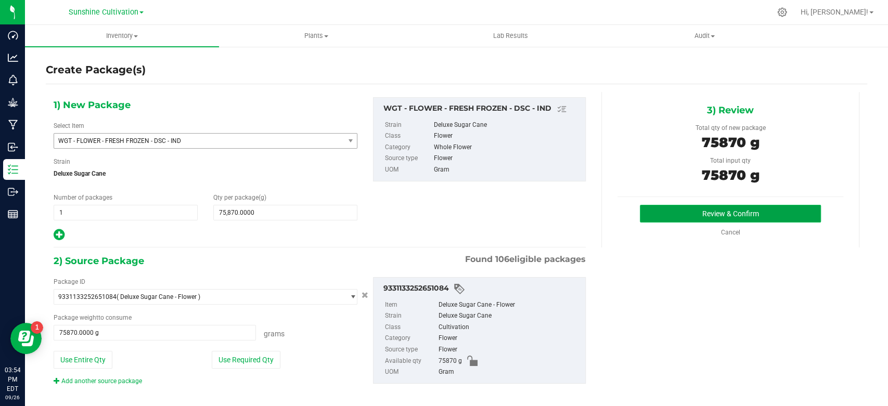
click at [692, 216] on button "Review & Confirm" at bounding box center [730, 214] width 180 height 18
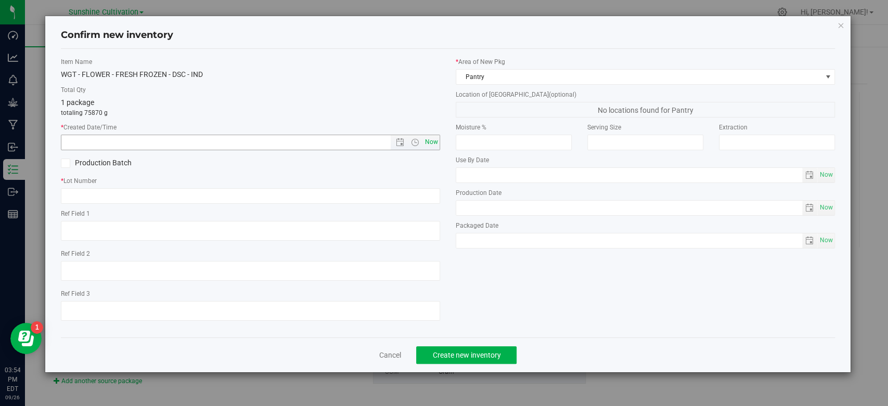
click at [435, 145] on span "Now" at bounding box center [432, 142] width 18 height 15
type input "[DATE] 3:54 PM"
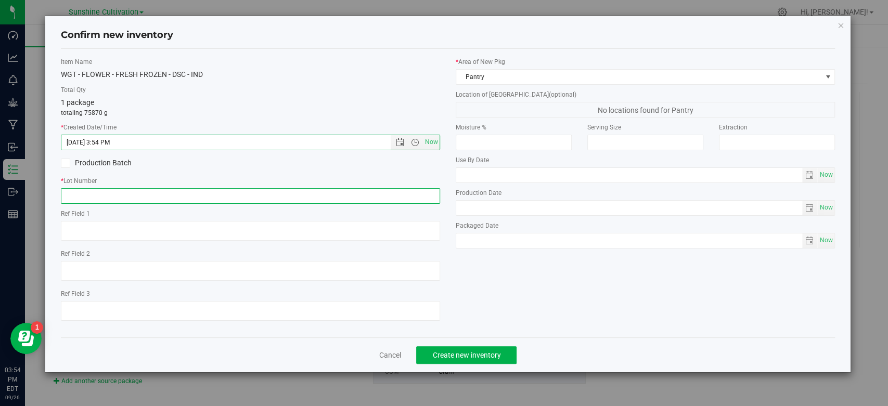
click at [399, 196] on input "text" at bounding box center [250, 196] width 379 height 16
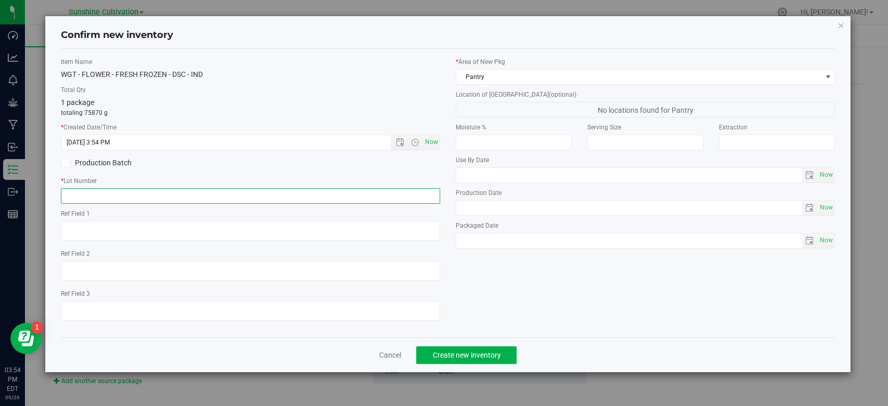
paste input "SN-250926-DSC-FF-08"
type input "SN-250926-DSC-FF-08"
click at [474, 357] on button "Create new inventory" at bounding box center [466, 355] width 100 height 18
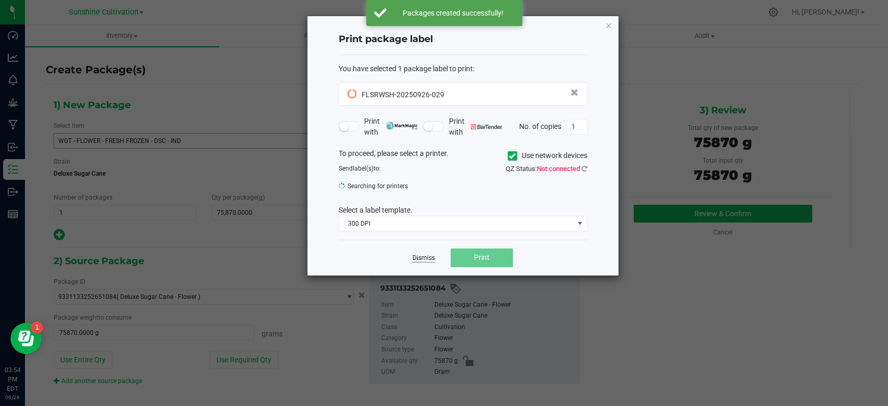
click at [426, 258] on link "Dismiss" at bounding box center [423, 258] width 22 height 9
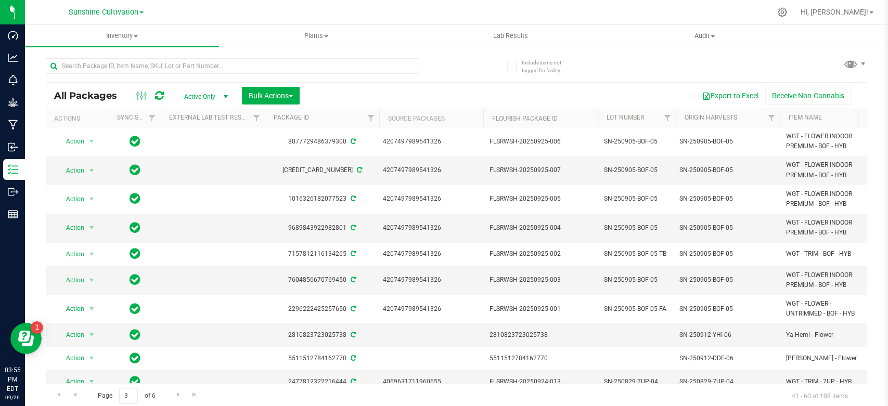
click at [470, 87] on div "Export to Excel Receive Non-Cannabis" at bounding box center [582, 96] width 551 height 18
click at [57, 399] on link "Go to the first page" at bounding box center [58, 395] width 15 height 14
